Goal: Task Accomplishment & Management: Use online tool/utility

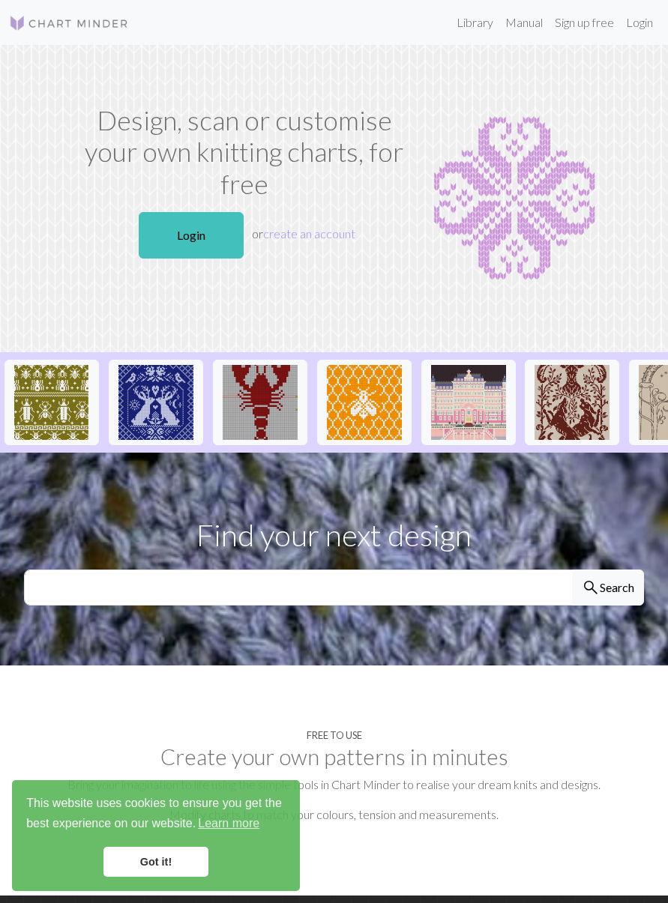
click at [224, 827] on link "Learn more" at bounding box center [229, 823] width 66 height 22
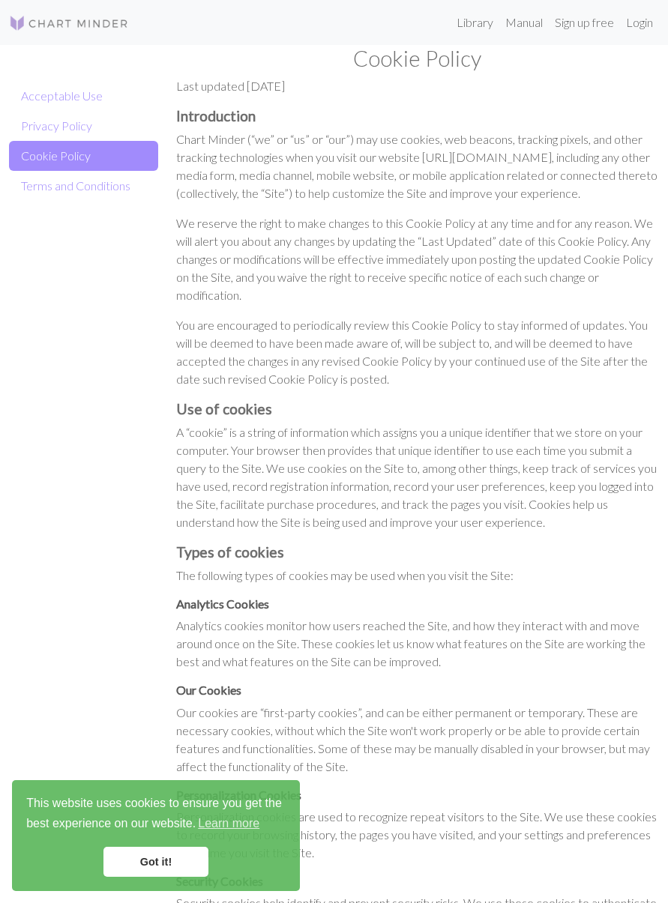
click at [166, 863] on link "Got it!" at bounding box center [155, 862] width 105 height 30
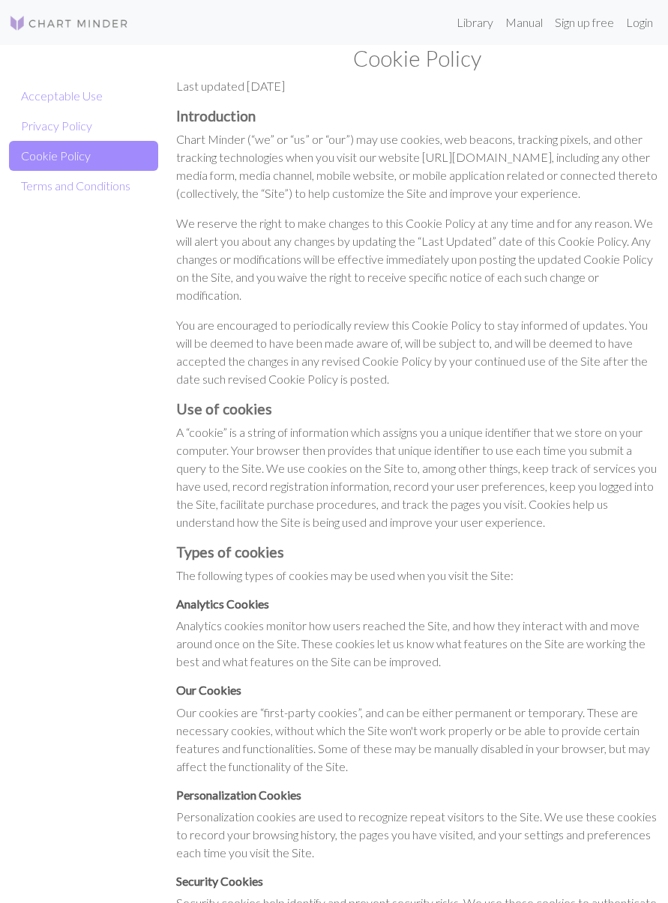
click at [591, 21] on link "Sign up free" at bounding box center [584, 22] width 71 height 30
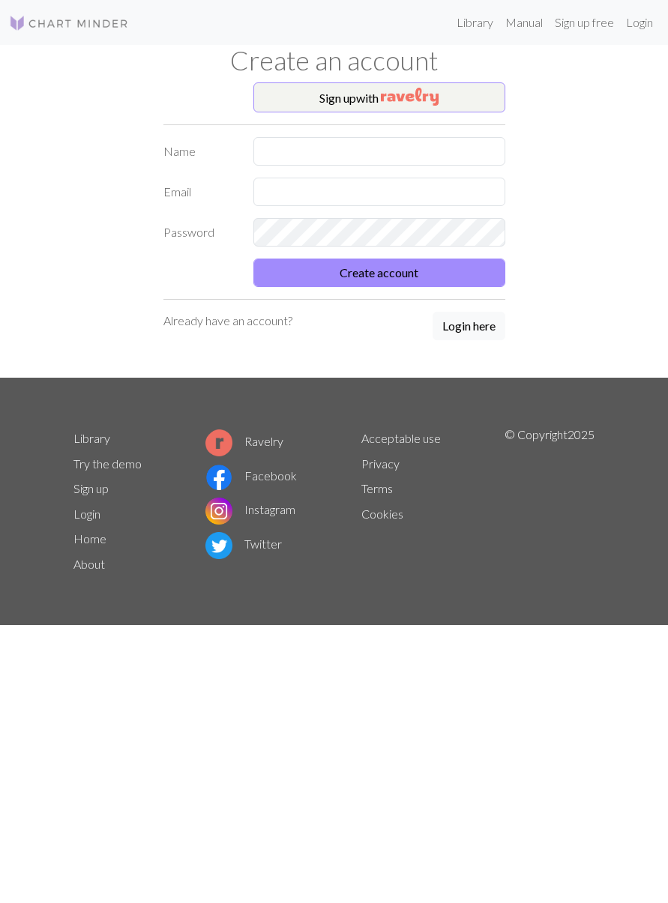
click at [517, 67] on h1 "Create an account" at bounding box center [334, 60] width 540 height 31
click at [631, 12] on link "Login" at bounding box center [639, 22] width 39 height 30
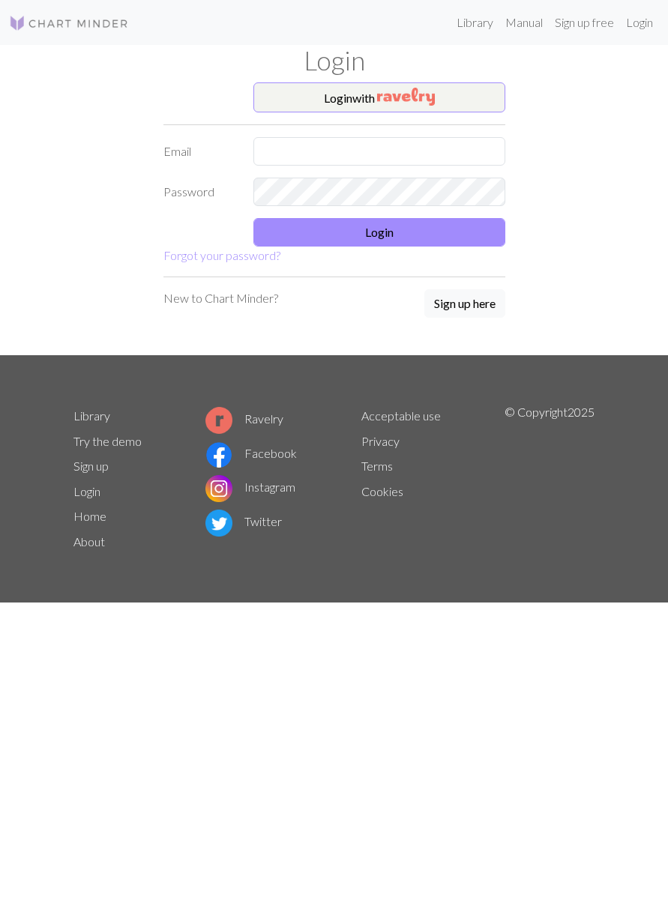
click at [455, 93] on button "Login with" at bounding box center [379, 97] width 252 height 30
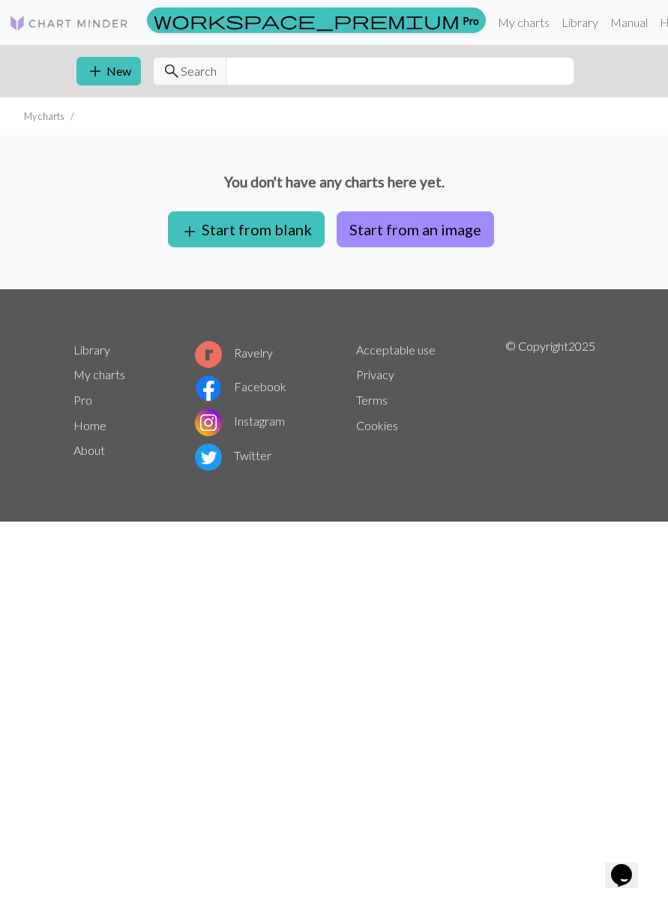
click at [351, 14] on span "workspace_premium" at bounding box center [307, 20] width 306 height 21
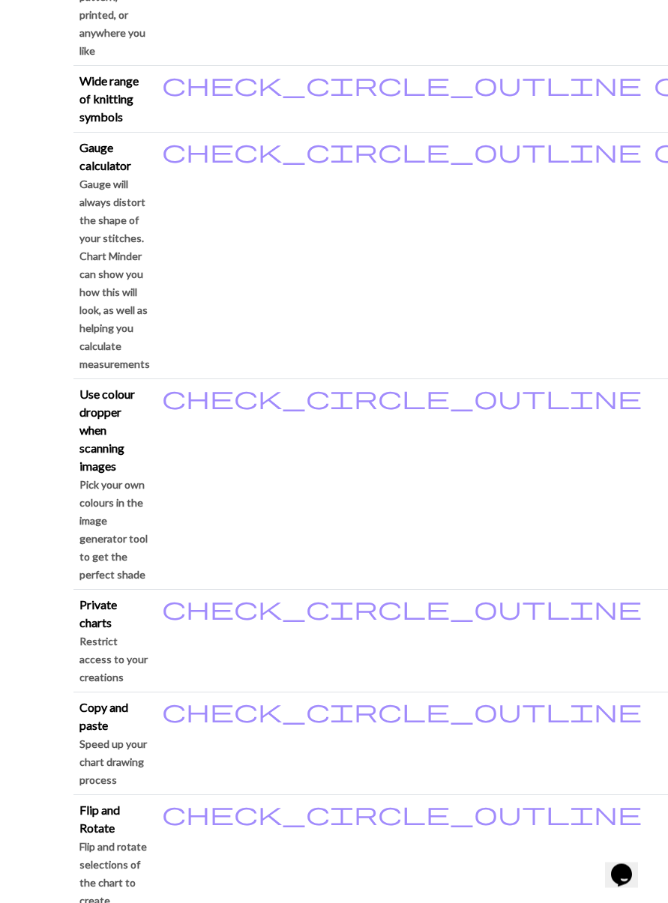
scroll to position [1393, 0]
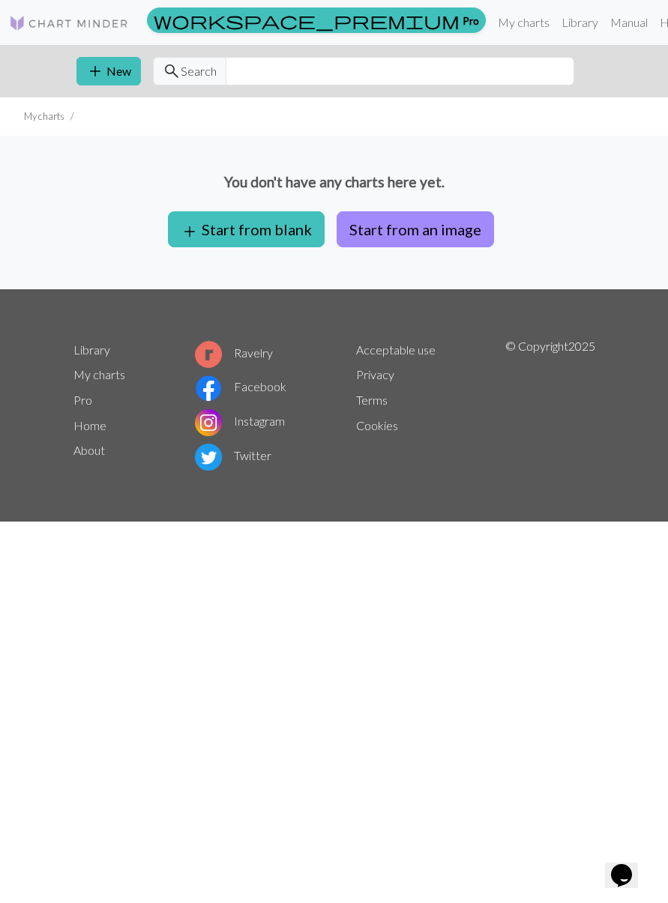
click at [265, 224] on button "add Start from blank" at bounding box center [246, 229] width 157 height 36
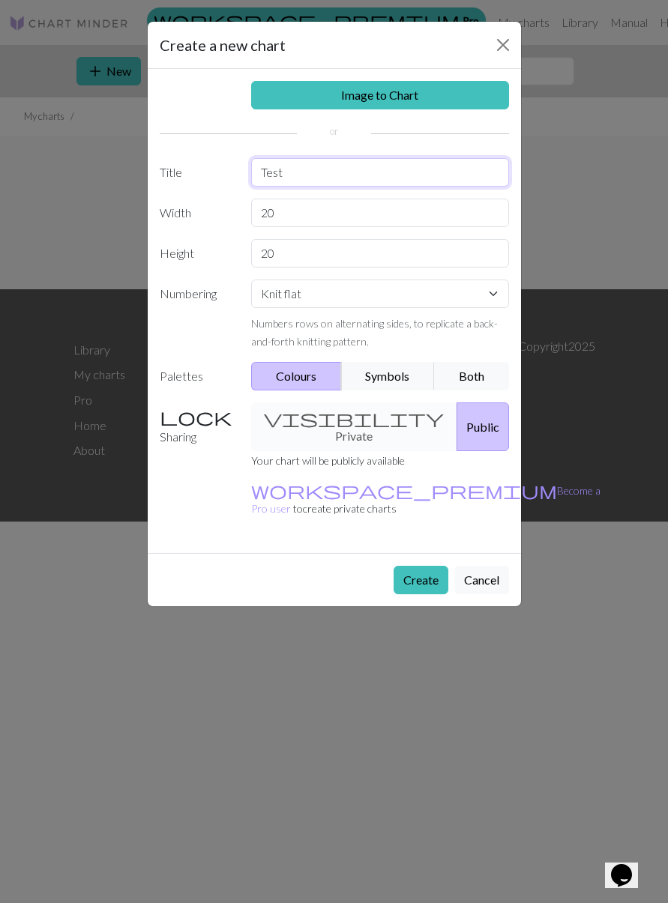
type input "Test"
click at [359, 211] on input "20" at bounding box center [380, 213] width 258 height 28
type input "20."
type input "40"
type input "40:"
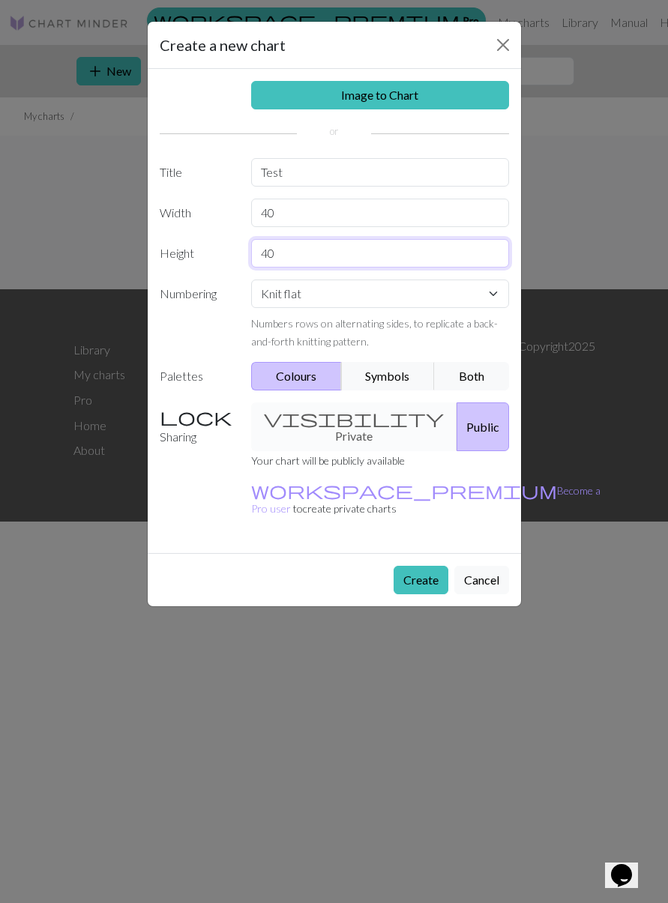
type input "40"
click at [495, 295] on select "Knit flat Knit in the round Lace knitting Cross stitch" at bounding box center [380, 294] width 258 height 28
click at [474, 375] on button "Both" at bounding box center [471, 376] width 75 height 28
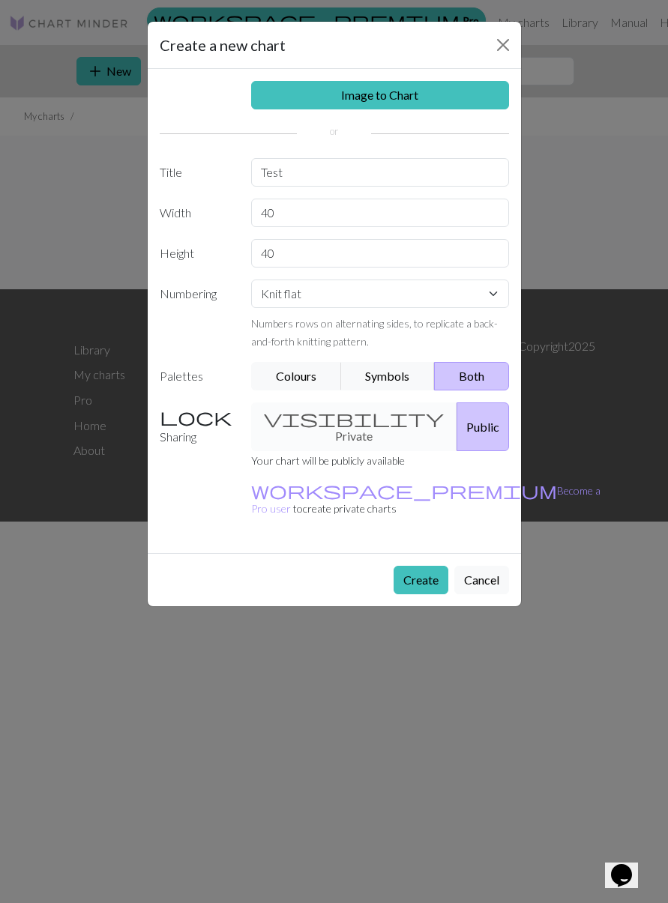
click at [433, 566] on button "Create" at bounding box center [420, 580] width 55 height 28
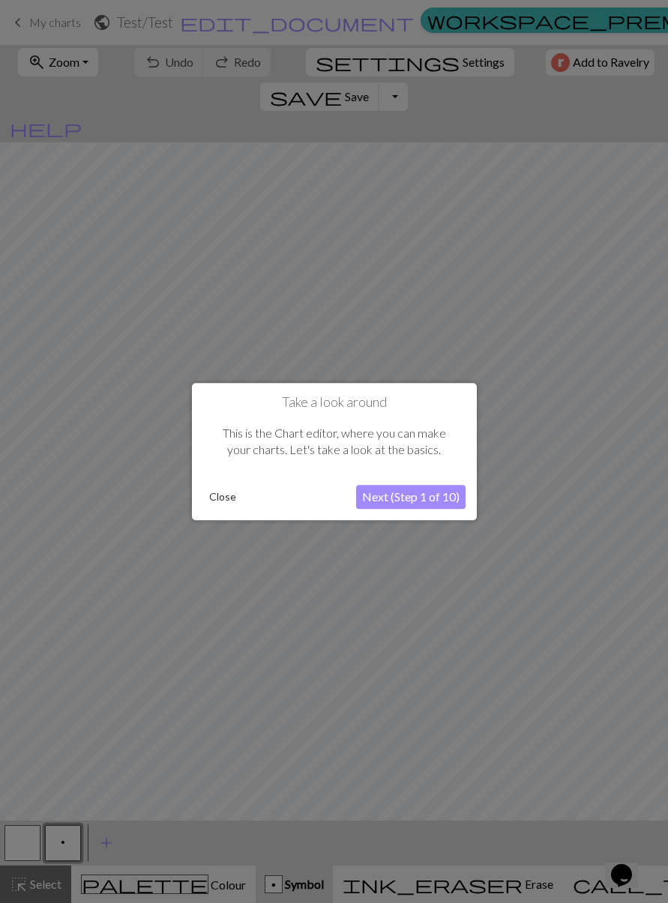
click at [428, 503] on button "Next (Step 1 of 10)" at bounding box center [410, 497] width 109 height 24
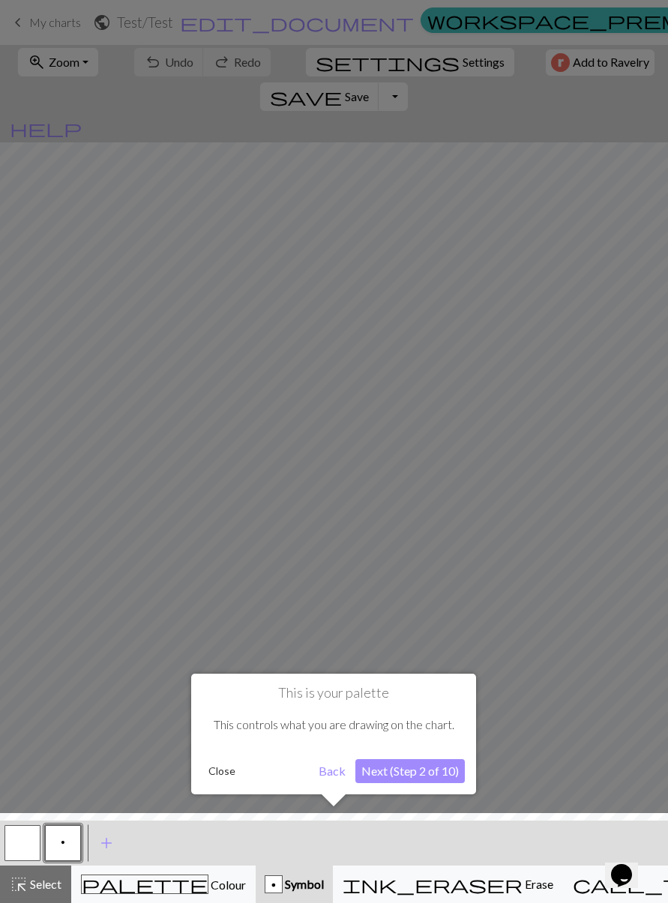
click at [405, 774] on button "Next (Step 2 of 10)" at bounding box center [409, 771] width 109 height 24
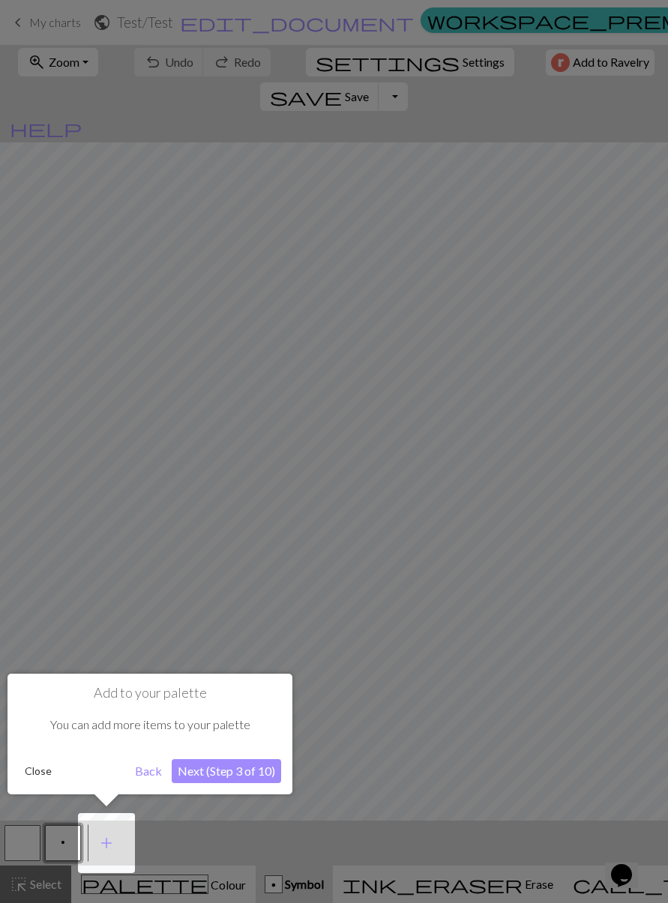
click at [231, 773] on button "Next (Step 3 of 10)" at bounding box center [226, 771] width 109 height 24
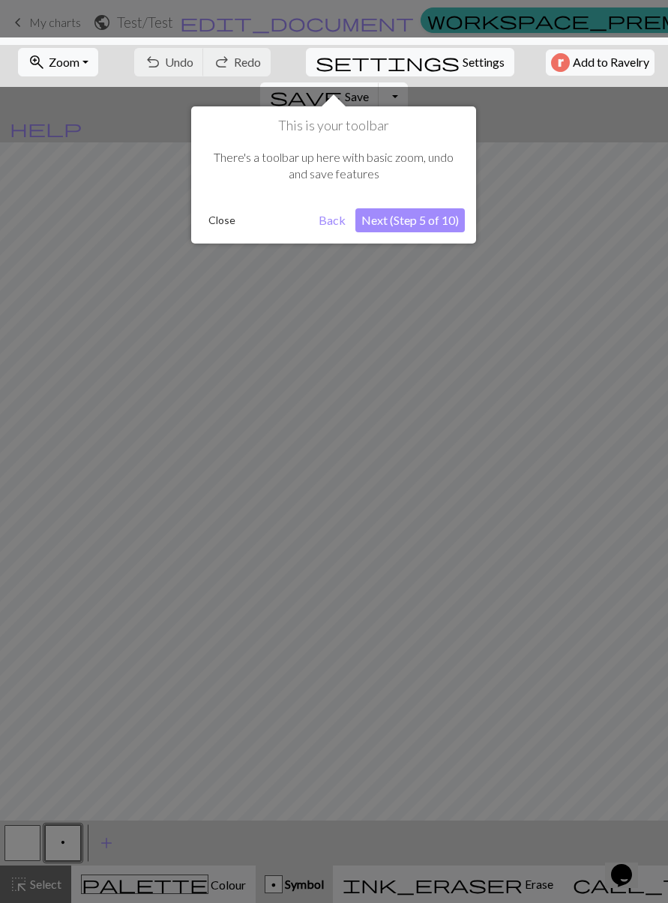
click at [444, 220] on button "Next (Step 5 of 10)" at bounding box center [409, 220] width 109 height 24
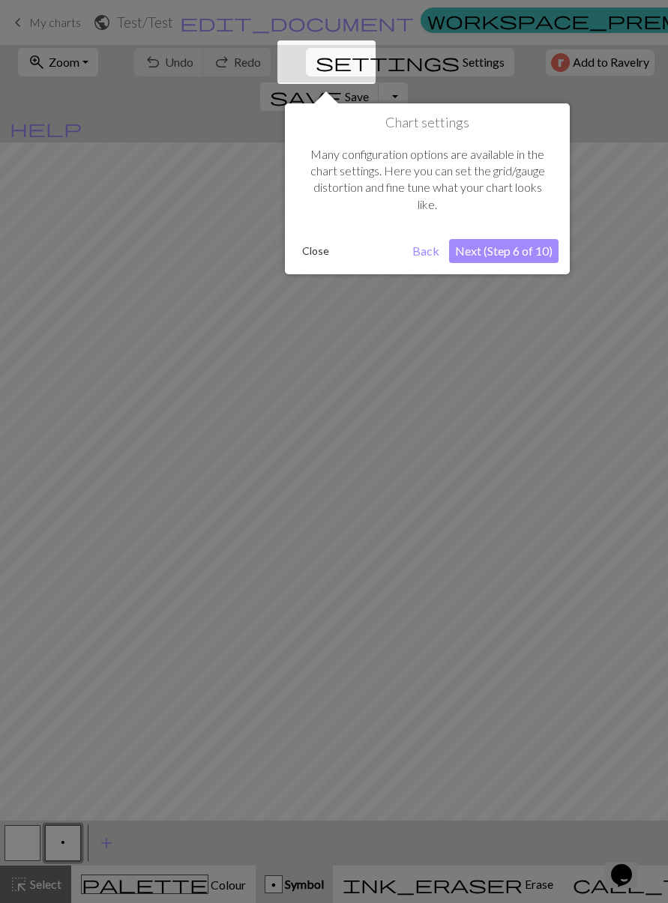
click at [534, 250] on button "Next (Step 6 of 10)" at bounding box center [503, 251] width 109 height 24
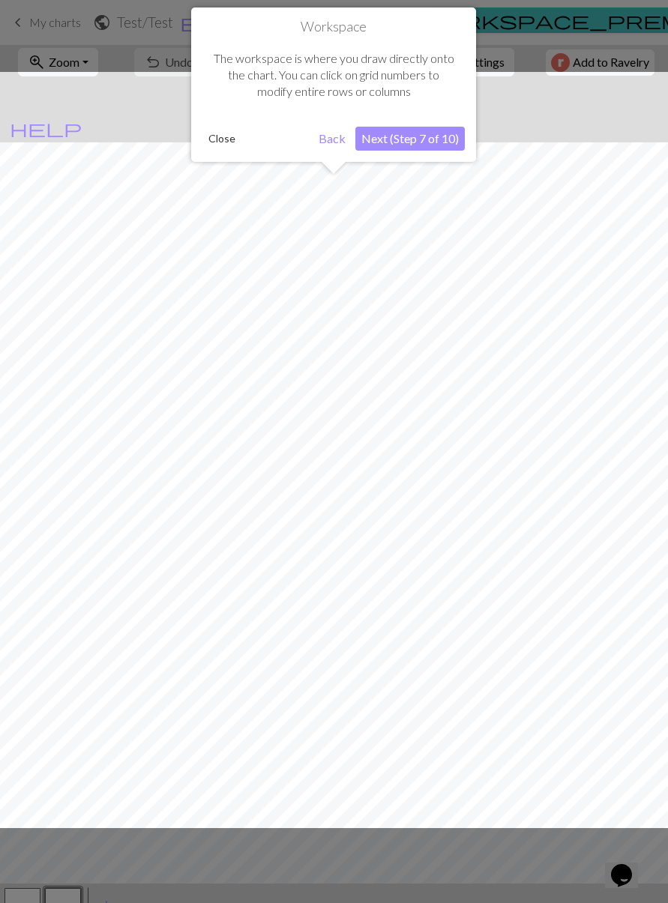
click at [427, 137] on button "Next (Step 7 of 10)" at bounding box center [409, 139] width 109 height 24
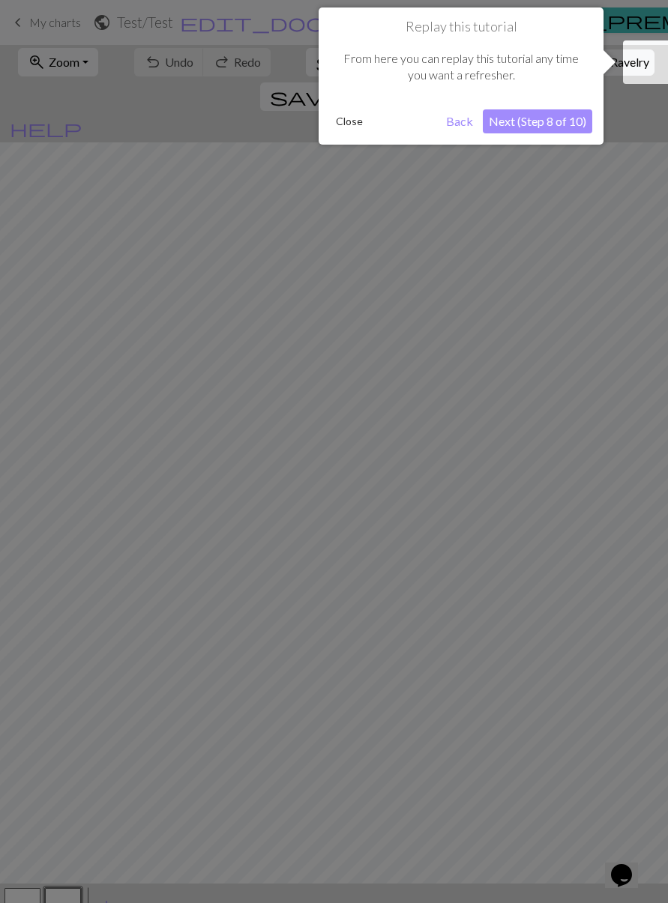
click at [527, 126] on button "Next (Step 8 of 10)" at bounding box center [537, 121] width 109 height 24
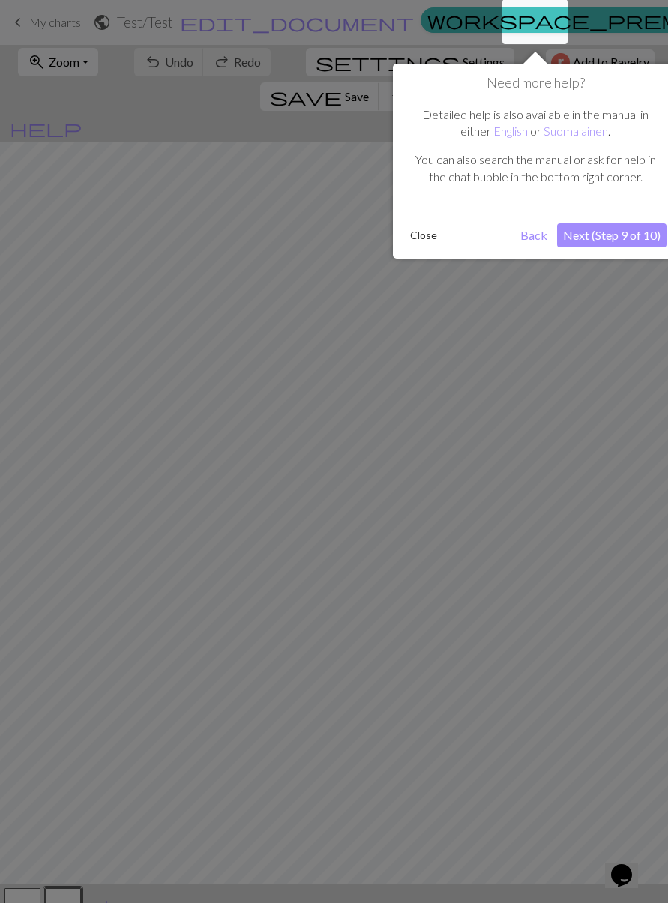
click at [593, 234] on button "Next (Step 9 of 10)" at bounding box center [611, 235] width 109 height 24
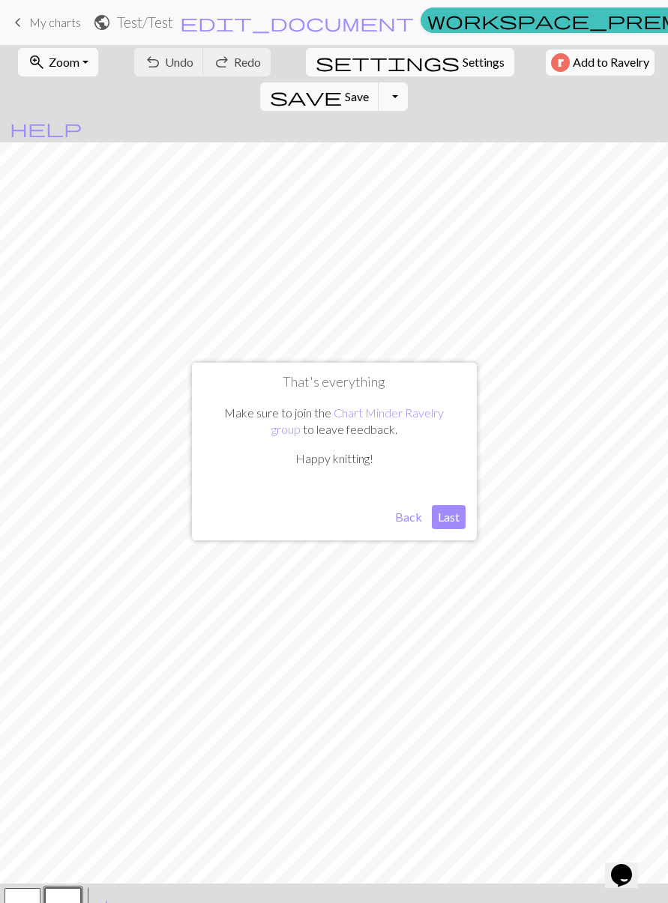
click at [450, 519] on button "Last" at bounding box center [449, 517] width 34 height 24
click at [67, 888] on button "button" at bounding box center [63, 906] width 36 height 36
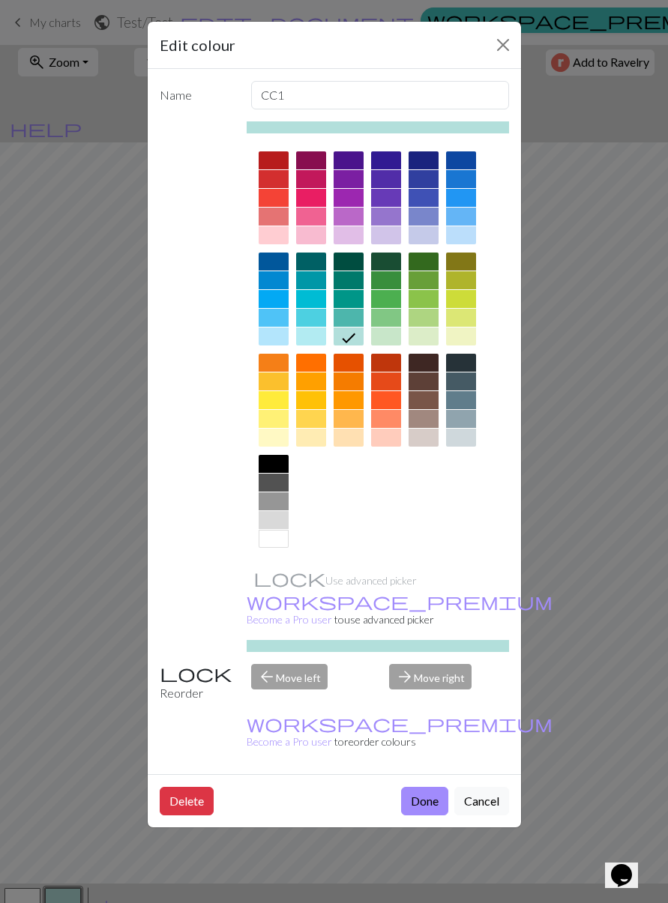
click at [423, 787] on button "Done" at bounding box center [424, 801] width 47 height 28
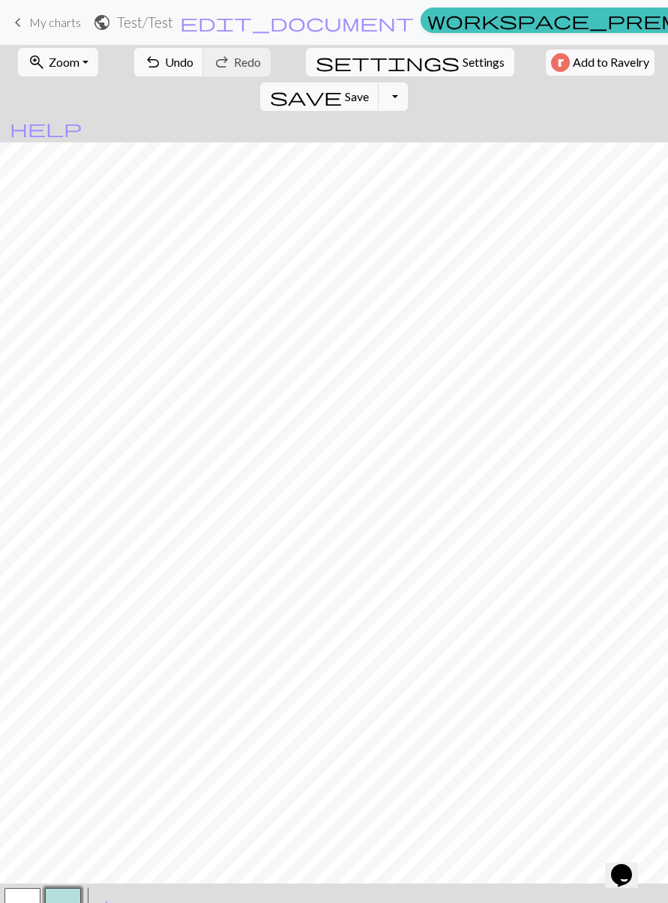
click at [109, 896] on span "add" at bounding box center [106, 906] width 18 height 21
click at [106, 888] on button "button" at bounding box center [103, 906] width 36 height 36
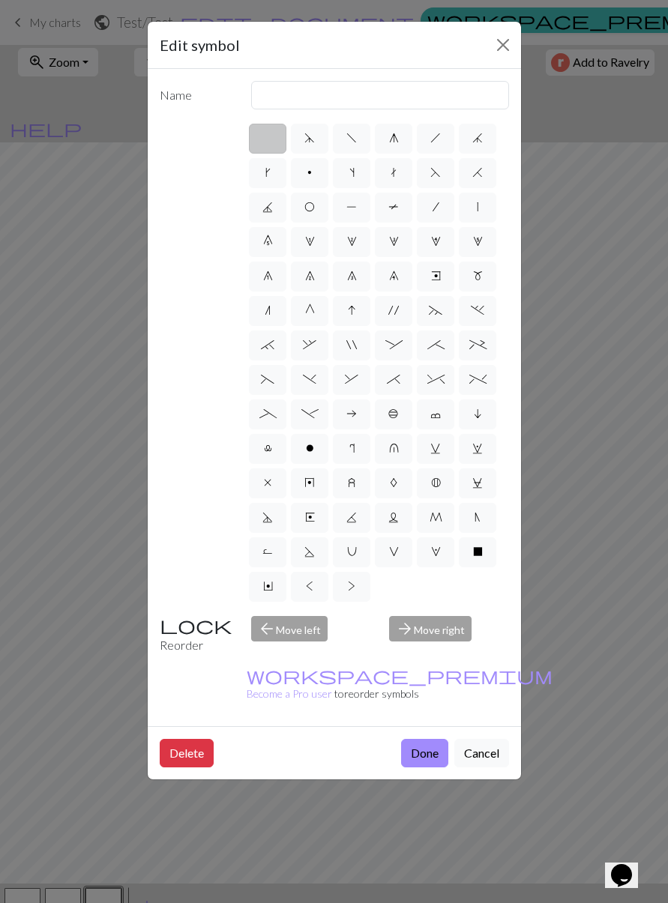
click at [440, 452] on span "v" at bounding box center [435, 448] width 10 height 12
click at [440, 449] on input "v" at bounding box center [435, 444] width 10 height 10
radio input "true"
type input "sl1 knitwise"
click at [425, 739] on button "Done" at bounding box center [424, 753] width 47 height 28
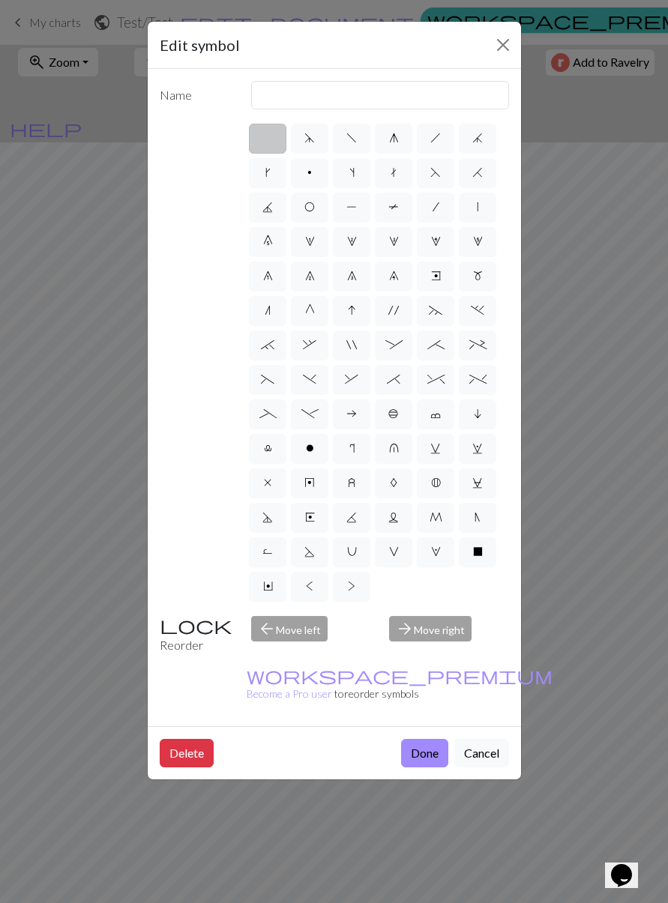
click at [477, 739] on button "Cancel" at bounding box center [481, 753] width 55 height 28
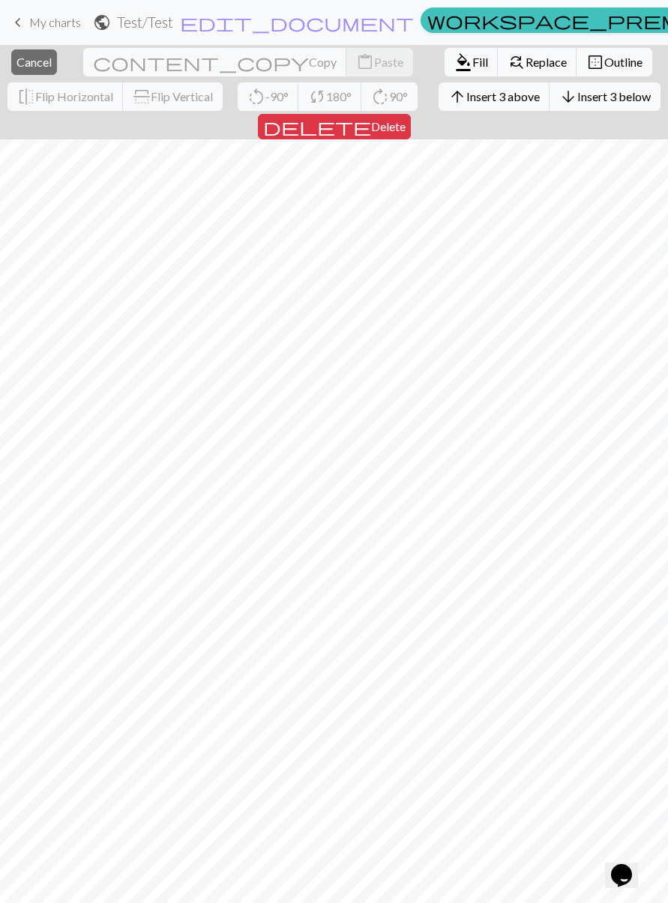
click at [604, 67] on span "Outline" at bounding box center [623, 62] width 38 height 14
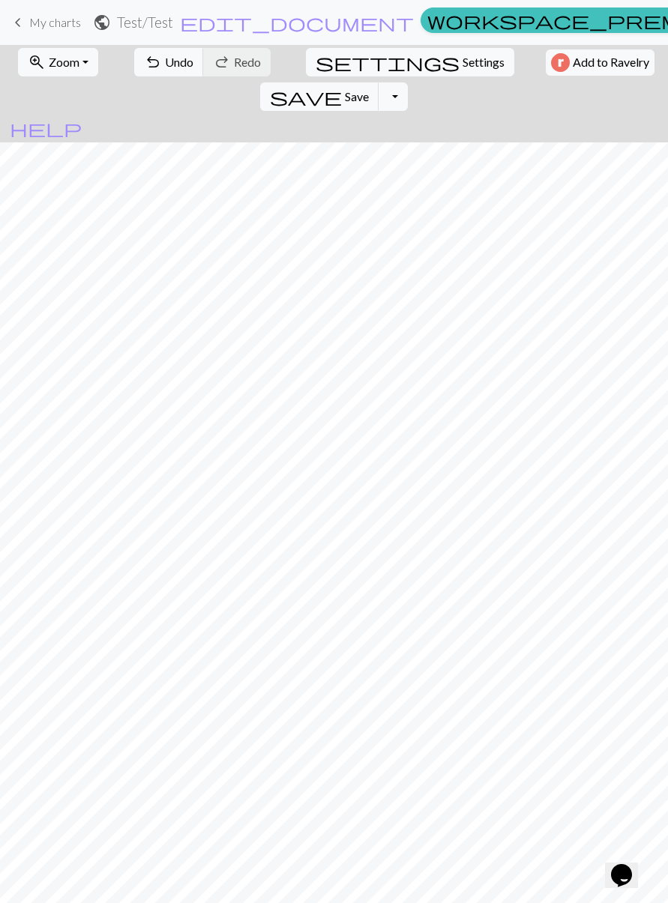
click at [165, 63] on span "Undo" at bounding box center [179, 62] width 28 height 14
click at [165, 62] on span "Undo" at bounding box center [179, 62] width 28 height 14
click at [176, 70] on button "undo Undo Undo" at bounding box center [169, 62] width 70 height 28
click at [165, 64] on span "Undo" at bounding box center [179, 62] width 28 height 14
click at [165, 67] on span "Undo" at bounding box center [179, 62] width 28 height 14
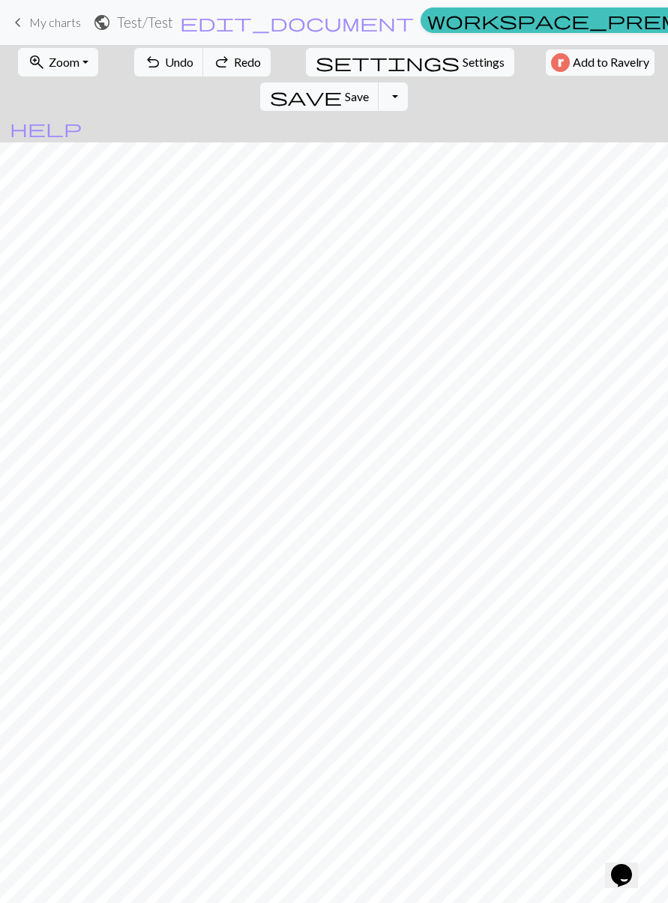
click at [165, 62] on span "Undo" at bounding box center [179, 62] width 28 height 14
click at [165, 66] on span "Undo" at bounding box center [179, 62] width 28 height 14
click at [165, 62] on span "Undo" at bounding box center [179, 62] width 28 height 14
click at [165, 61] on span "Undo" at bounding box center [179, 62] width 28 height 14
click at [165, 60] on span "Undo" at bounding box center [179, 62] width 28 height 14
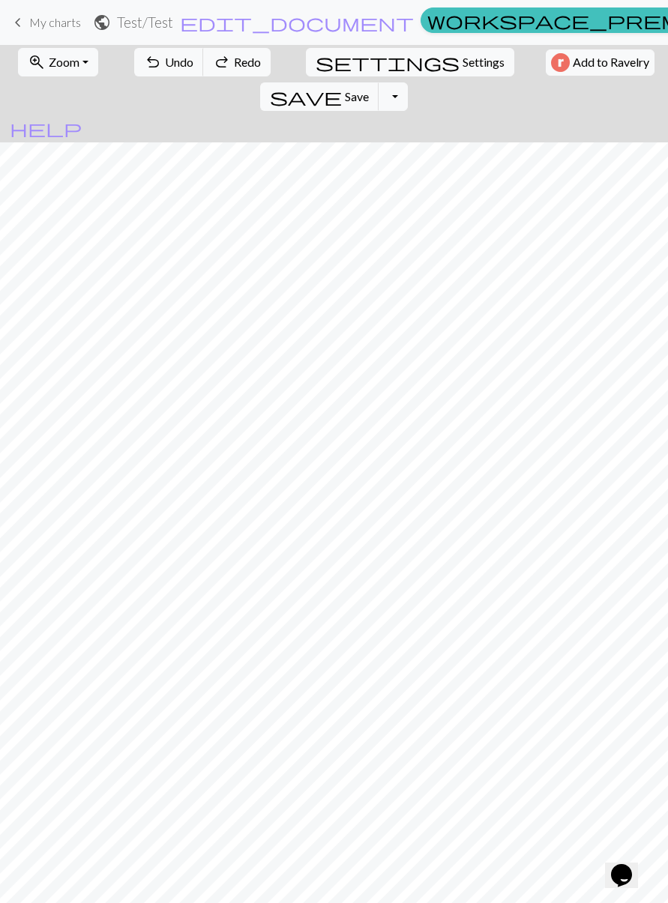
click at [165, 60] on span "Undo" at bounding box center [179, 62] width 28 height 14
click at [165, 61] on span "Undo" at bounding box center [179, 62] width 28 height 14
click at [165, 60] on span "Undo" at bounding box center [179, 62] width 28 height 14
click at [165, 58] on span "Undo" at bounding box center [179, 62] width 28 height 14
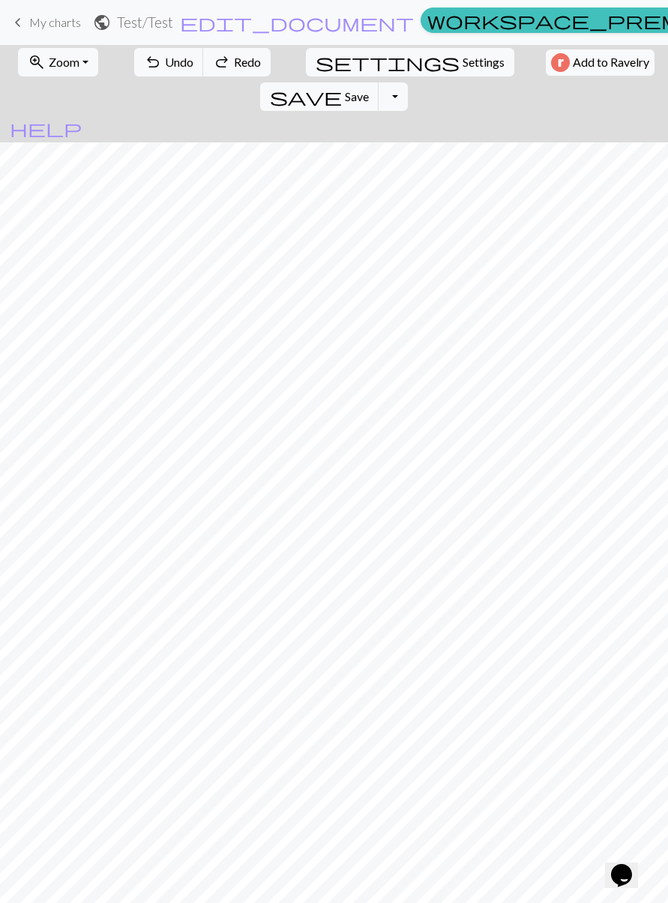
click at [165, 61] on span "Undo" at bounding box center [179, 62] width 28 height 14
click at [165, 63] on span "Undo" at bounding box center [179, 62] width 28 height 14
click at [165, 64] on span "Undo" at bounding box center [179, 62] width 28 height 14
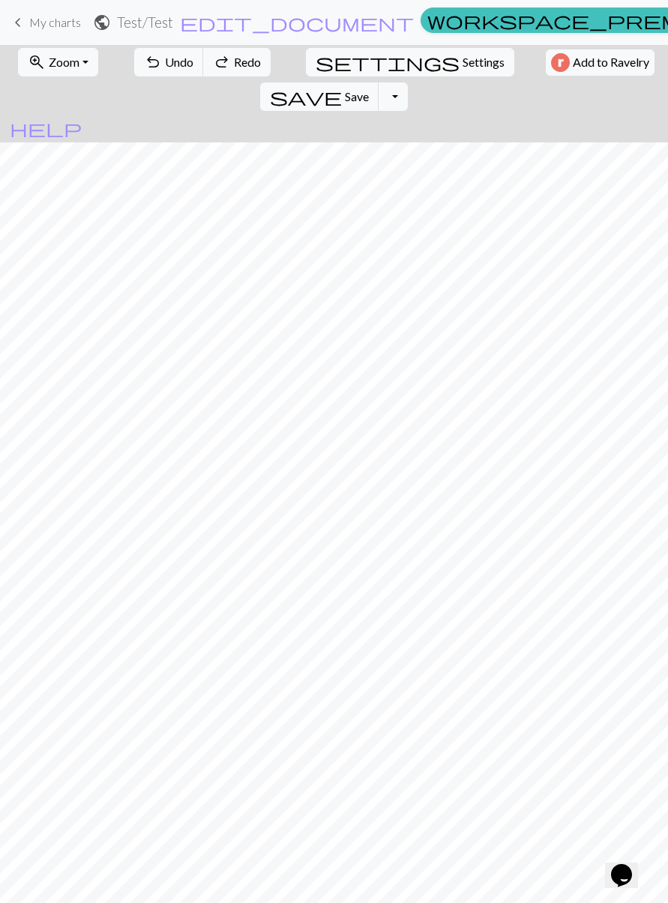
click at [165, 67] on span "Undo" at bounding box center [179, 62] width 28 height 14
click at [165, 64] on span "Undo" at bounding box center [179, 62] width 28 height 14
click at [165, 63] on span "Undo" at bounding box center [179, 62] width 28 height 14
click at [165, 64] on span "Undo" at bounding box center [179, 62] width 28 height 14
click at [165, 63] on span "Undo" at bounding box center [179, 62] width 28 height 14
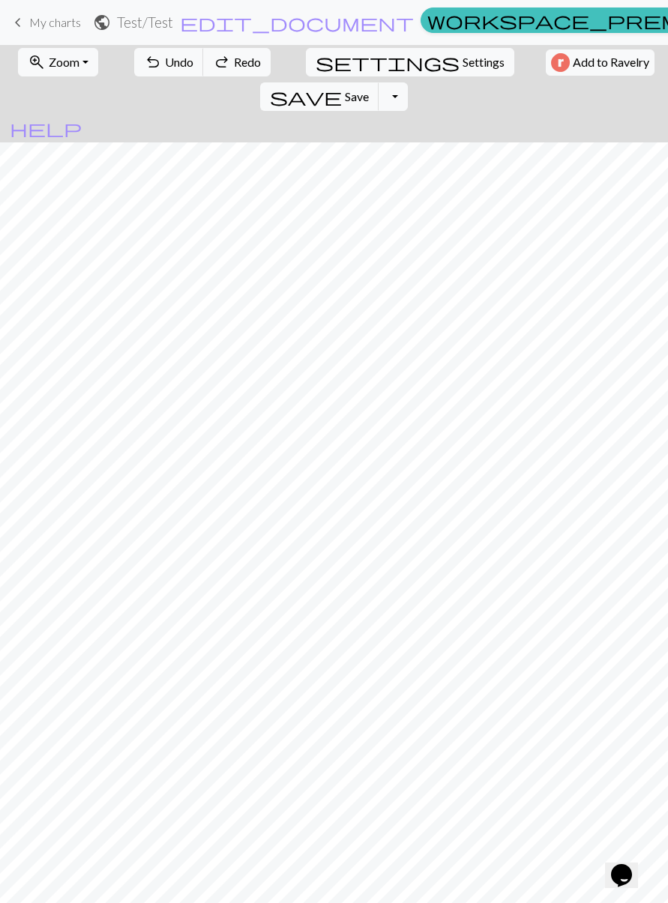
click at [165, 63] on span "Undo" at bounding box center [179, 62] width 28 height 14
click at [165, 62] on span "Undo" at bounding box center [179, 62] width 28 height 14
click at [165, 64] on span "Undo" at bounding box center [179, 62] width 28 height 14
click at [165, 66] on span "Undo" at bounding box center [179, 62] width 28 height 14
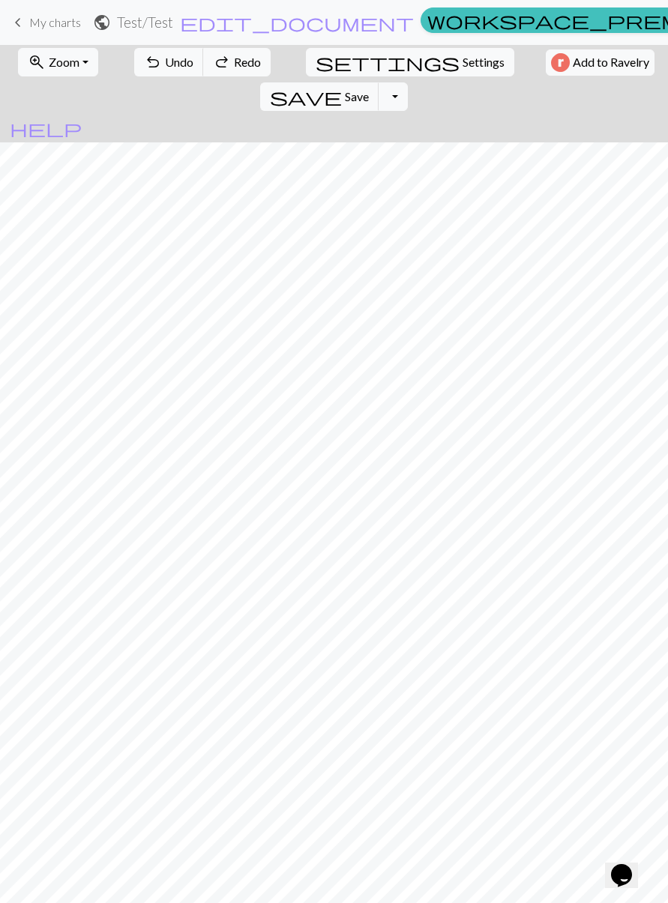
click at [165, 66] on span "Undo" at bounding box center [179, 62] width 28 height 14
click at [165, 67] on span "Undo" at bounding box center [179, 62] width 28 height 14
click at [157, 70] on button "undo Undo Undo" at bounding box center [169, 62] width 70 height 28
click at [157, 68] on div "undo Undo Undo redo Redo Redo" at bounding box center [202, 62] width 145 height 34
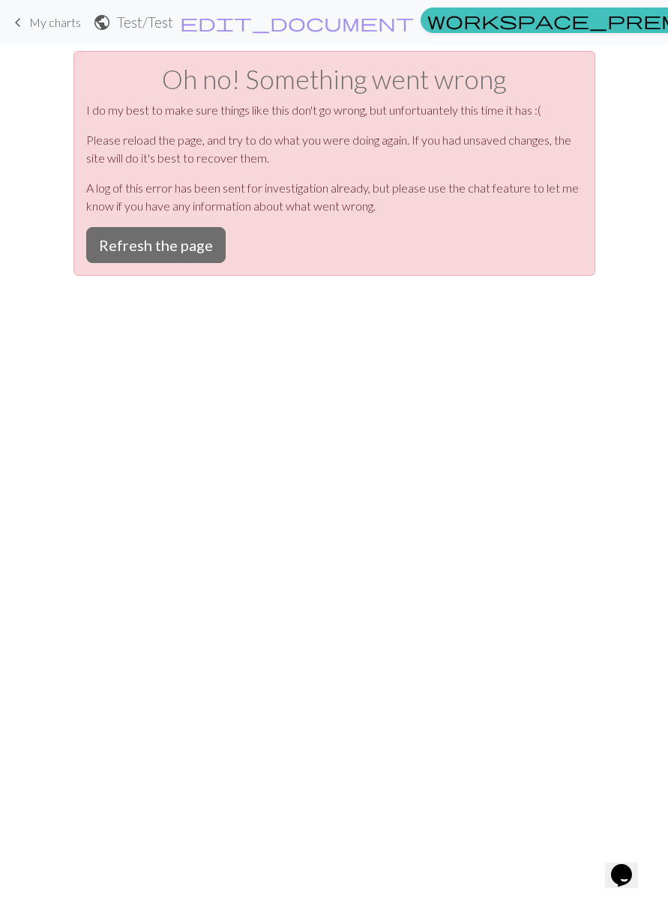
click at [177, 245] on button "Refresh the page" at bounding box center [155, 245] width 139 height 36
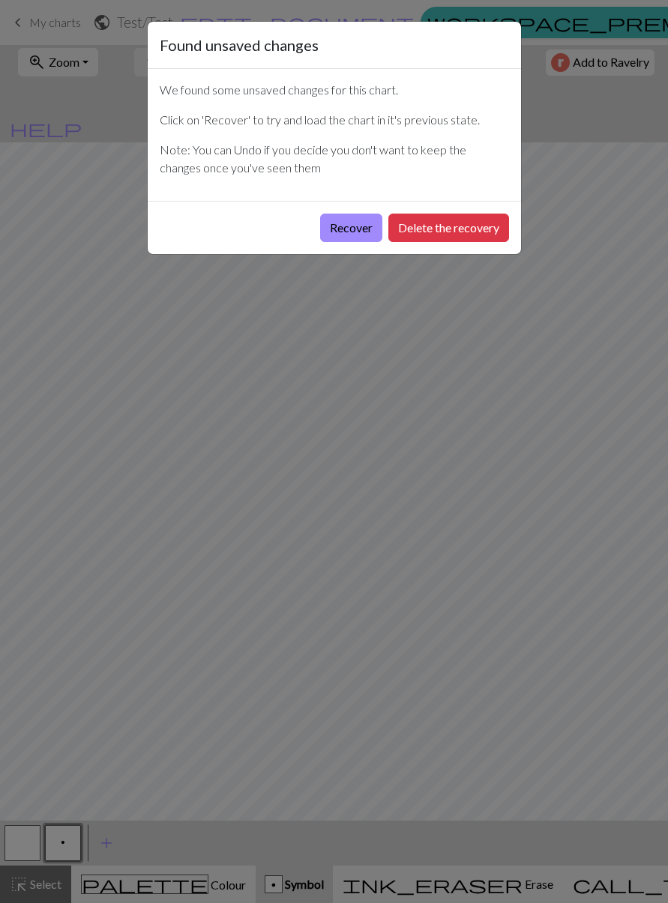
click at [426, 231] on button "Delete the recovery" at bounding box center [448, 228] width 121 height 28
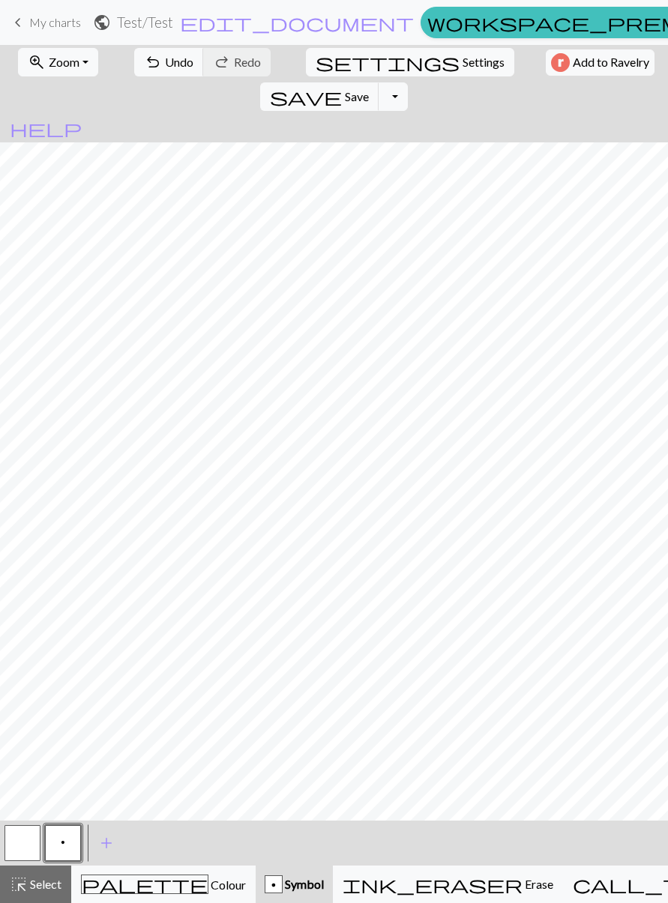
click at [165, 57] on span "Undo" at bounding box center [179, 62] width 28 height 14
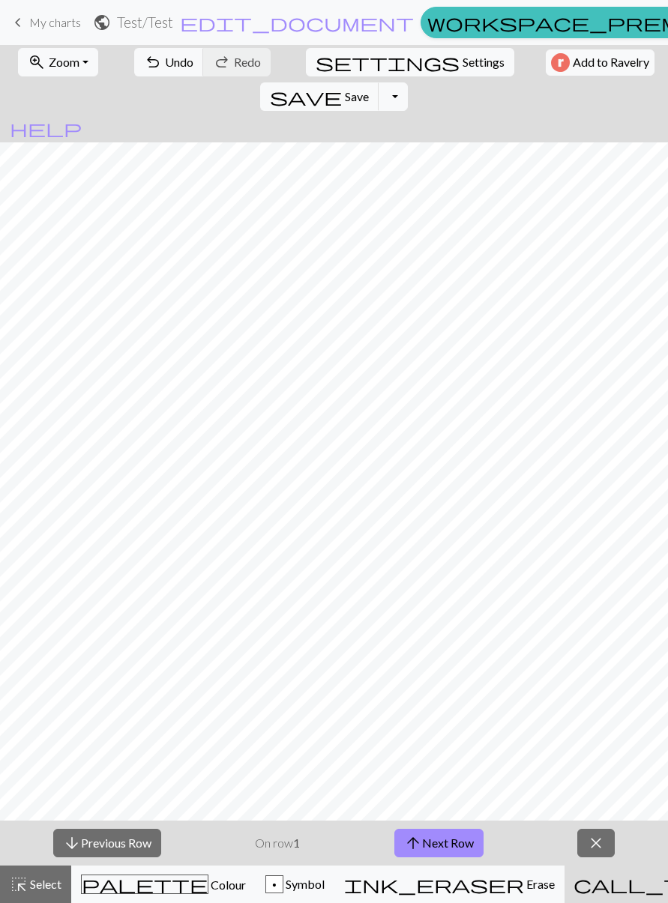
click at [451, 841] on button "arrow_upward Next Row" at bounding box center [438, 843] width 89 height 28
